Goal: Complete application form

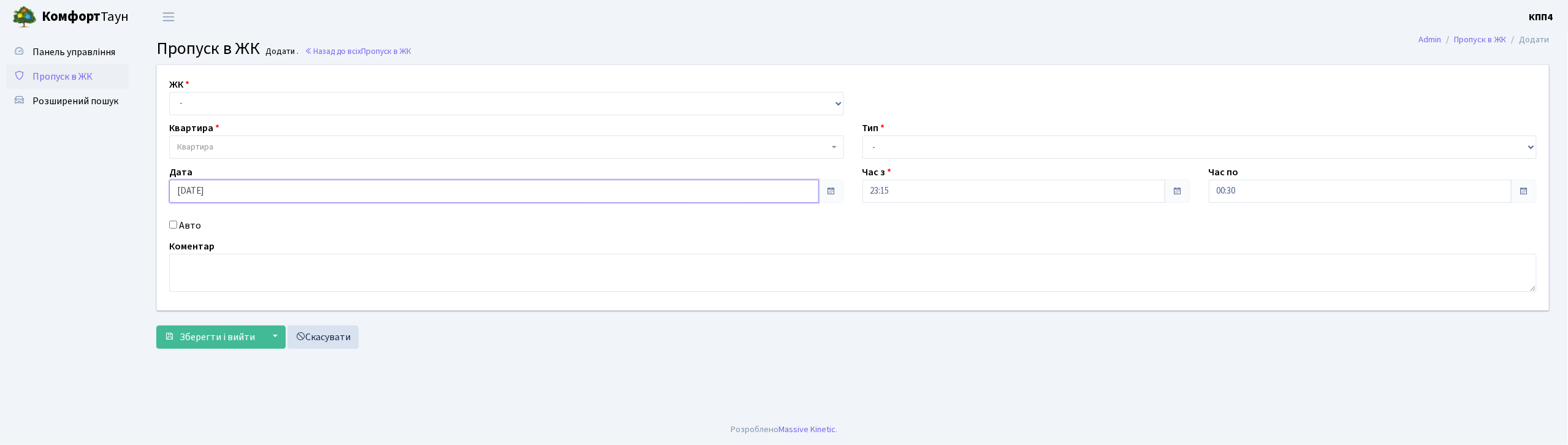
click at [753, 192] on input "14.10.2025" at bounding box center [494, 191] width 650 height 23
click at [226, 106] on td "15" at bounding box center [218, 110] width 18 height 18
type input "15.10.2025"
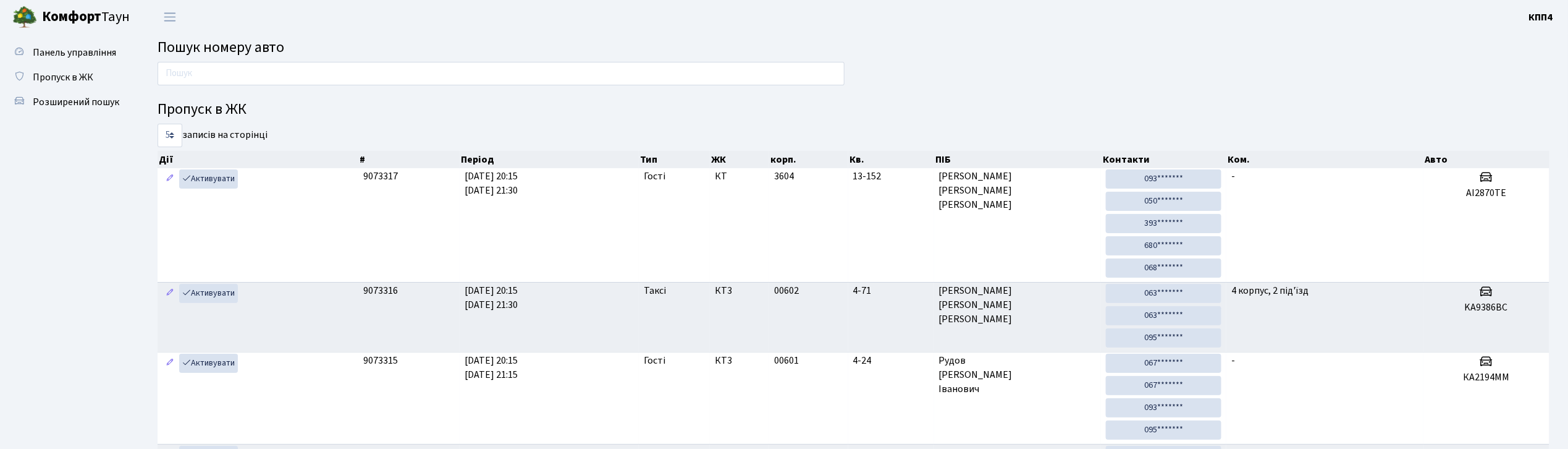
drag, startPoint x: 393, startPoint y: 69, endPoint x: 442, endPoint y: 65, distance: 49.2
click at [393, 69] on input "text" at bounding box center [501, 73] width 687 height 23
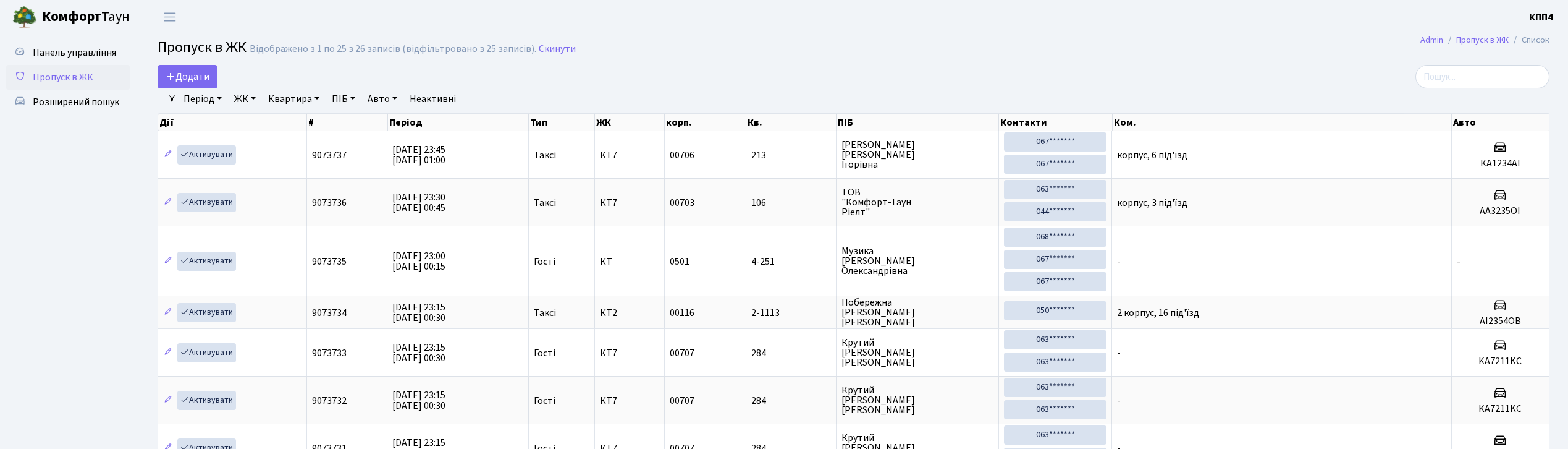
select select "25"
drag, startPoint x: 1511, startPoint y: 73, endPoint x: 1488, endPoint y: 69, distance: 23.3
click at [1511, 73] on input "search" at bounding box center [1482, 77] width 134 height 23
